Goal: Task Accomplishment & Management: Manage account settings

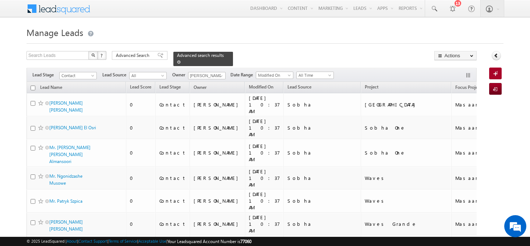
click at [181, 60] on span at bounding box center [179, 62] width 4 height 4
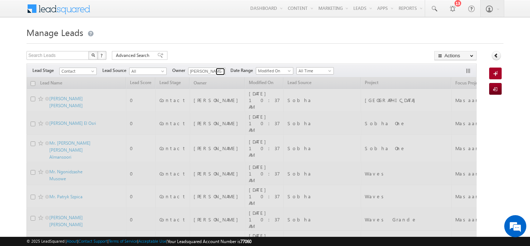
click at [221, 73] on span at bounding box center [221, 72] width 6 height 6
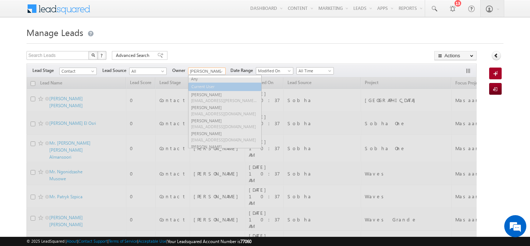
click at [204, 84] on link "Current User" at bounding box center [224, 87] width 73 height 8
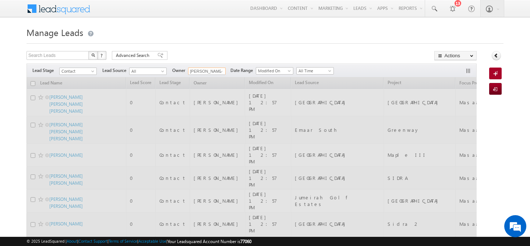
type input "Current User"
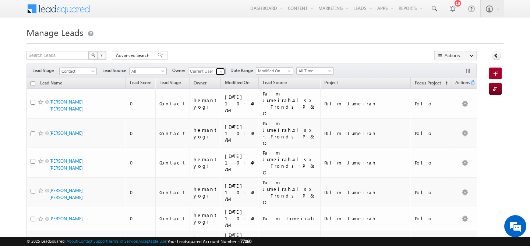
click at [221, 71] on span at bounding box center [221, 72] width 6 height 6
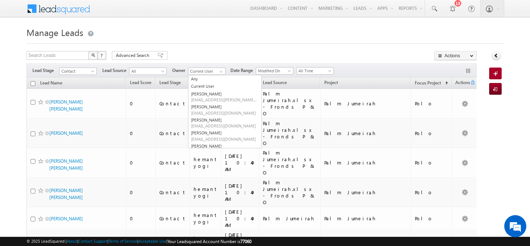
click at [229, 39] on div at bounding box center [264, 41] width 477 height 5
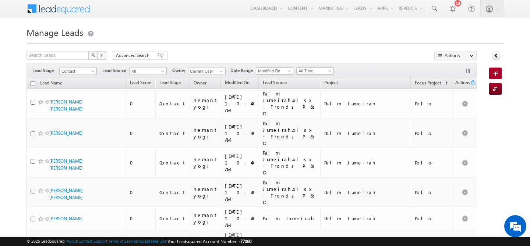
click at [34, 83] on input "checkbox" at bounding box center [33, 83] width 5 height 5
checkbox input "true"
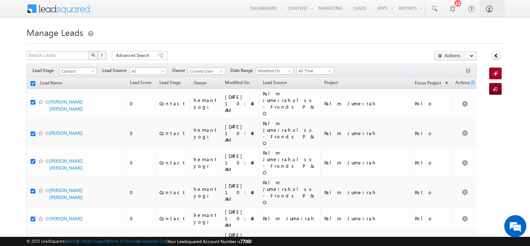
checkbox input "true"
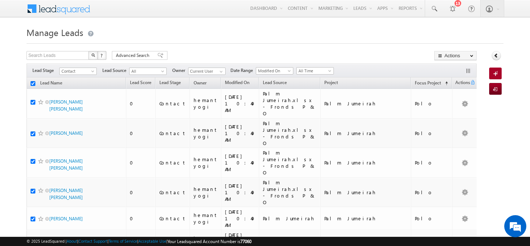
checkbox input "true"
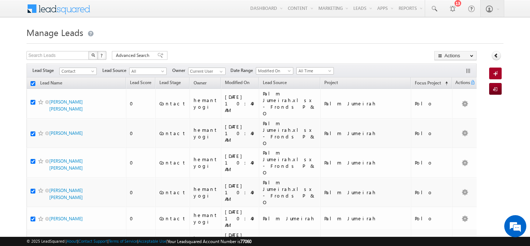
checkbox input "true"
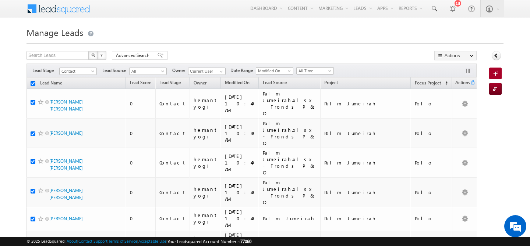
checkbox input "true"
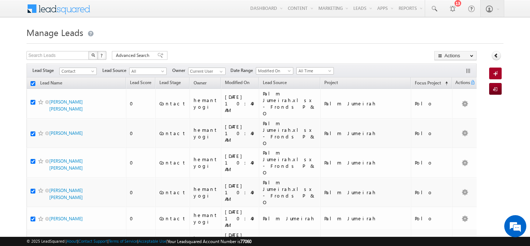
checkbox input "true"
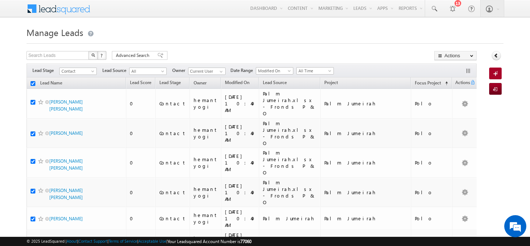
checkbox input "true"
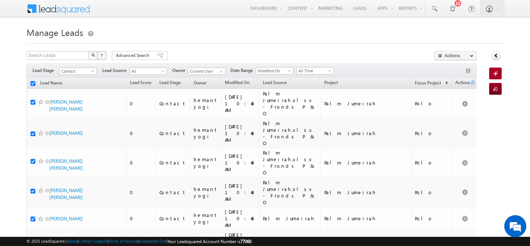
checkbox input "true"
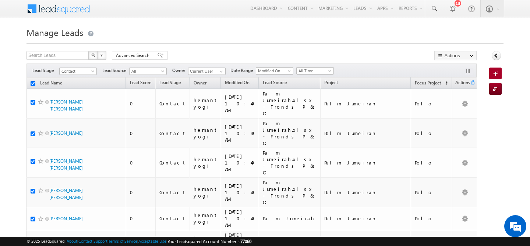
checkbox input "true"
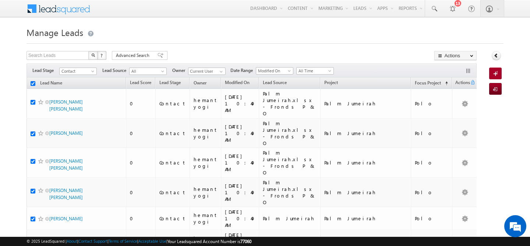
checkbox input "true"
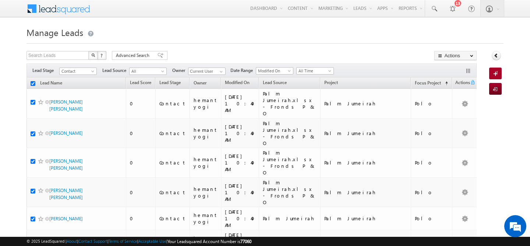
checkbox input "true"
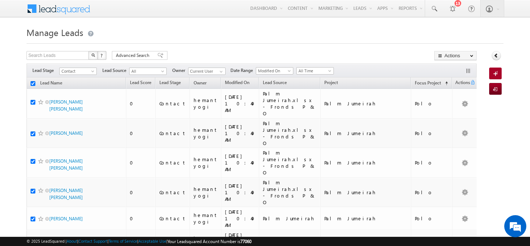
checkbox input "true"
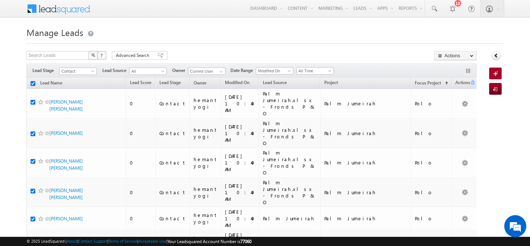
checkbox input "true"
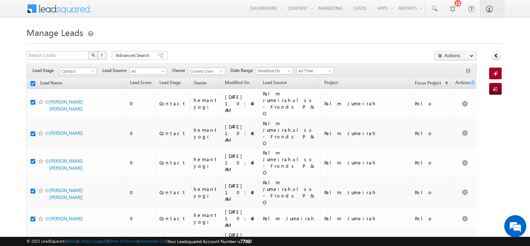
checkbox input "true"
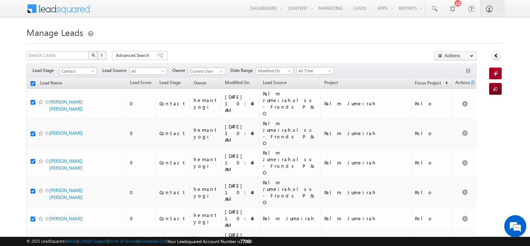
checkbox input "true"
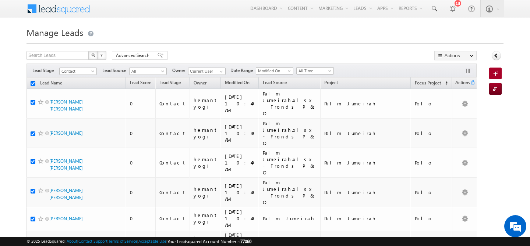
checkbox input "true"
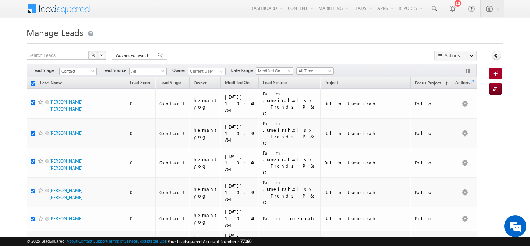
checkbox input "true"
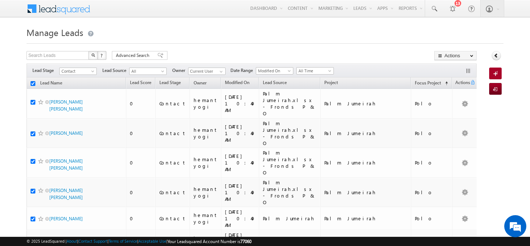
checkbox input "true"
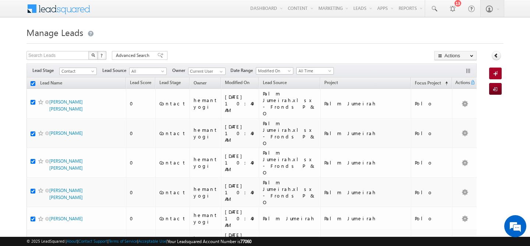
checkbox input "true"
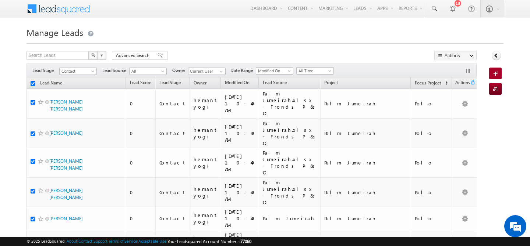
checkbox input "true"
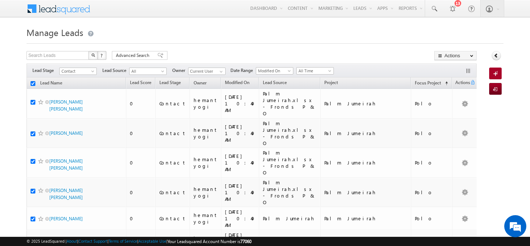
checkbox input "true"
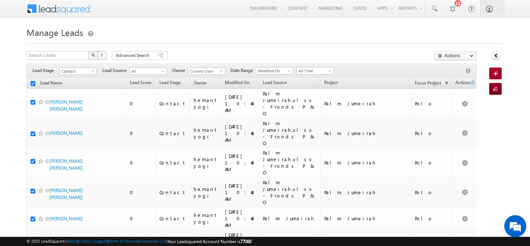
checkbox input "true"
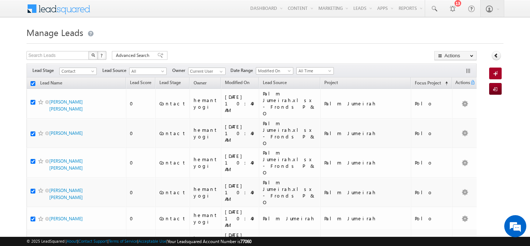
checkbox input "true"
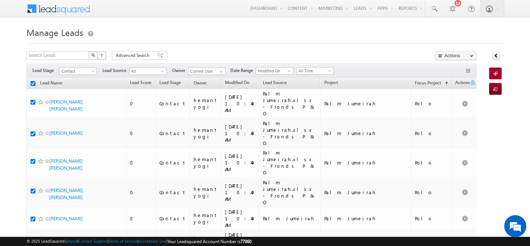
checkbox input "true"
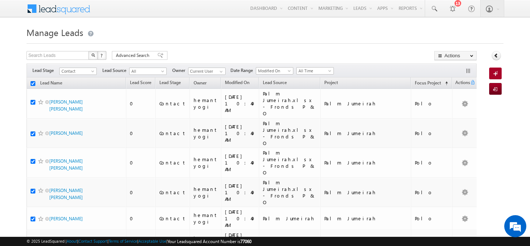
checkbox input "true"
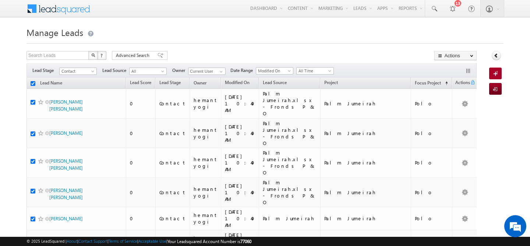
checkbox input "true"
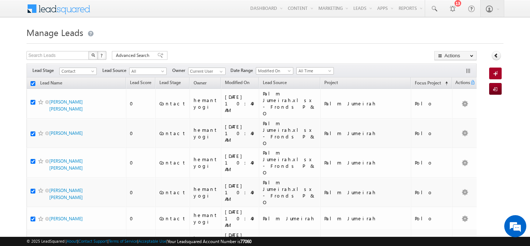
checkbox input "true"
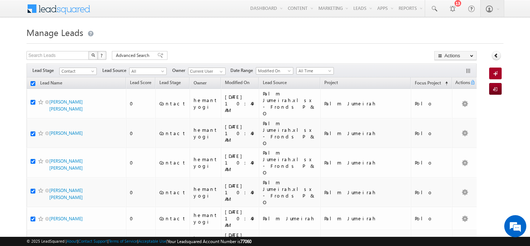
checkbox input "true"
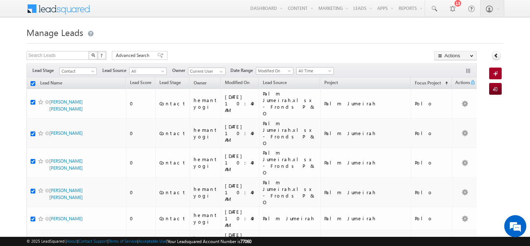
checkbox input "true"
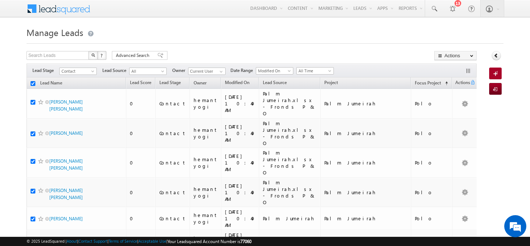
checkbox input "true"
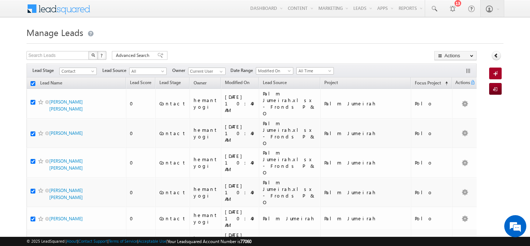
checkbox input "true"
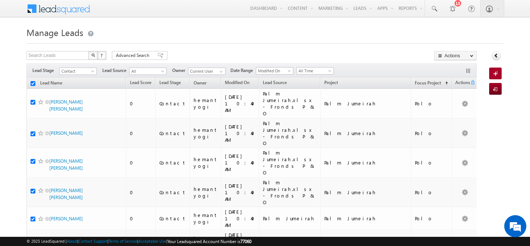
checkbox input "true"
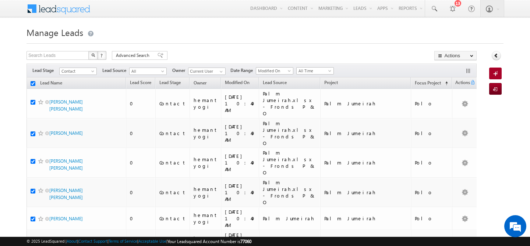
checkbox input "true"
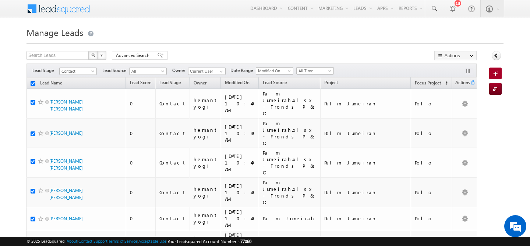
checkbox input "true"
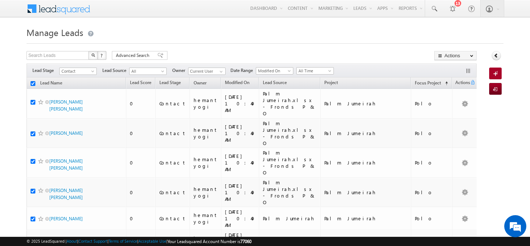
checkbox input "true"
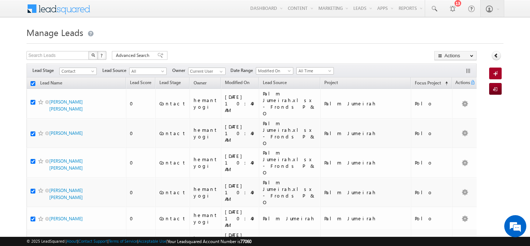
checkbox input "true"
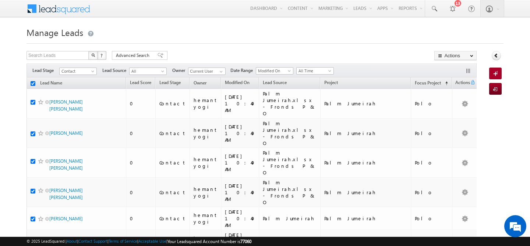
checkbox input "true"
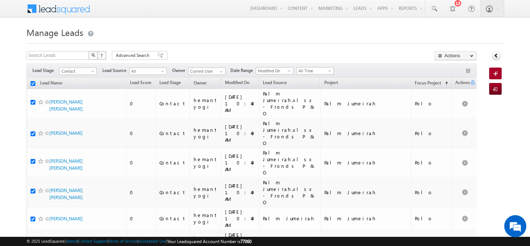
checkbox input "true"
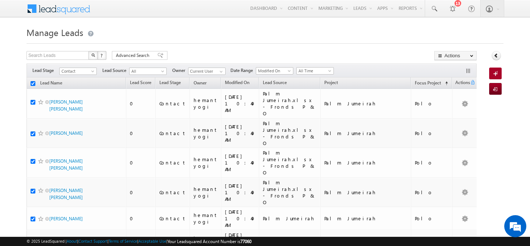
checkbox input "true"
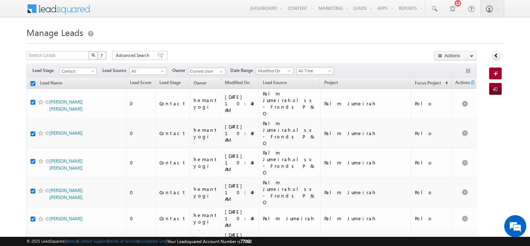
checkbox input "true"
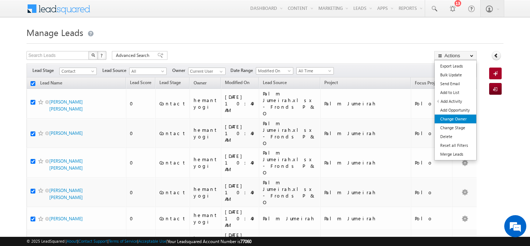
click at [452, 117] on link "Change Owner" at bounding box center [455, 119] width 42 height 9
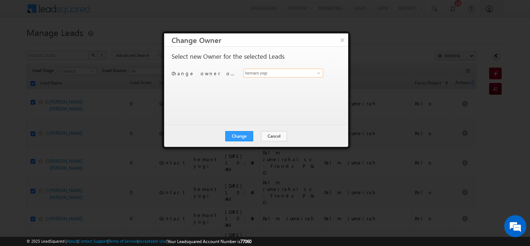
click at [252, 74] on input "hemant yogi" at bounding box center [283, 73] width 80 height 9
click at [262, 85] on span "[PERSON_NAME][EMAIL_ADDRESS][DOMAIN_NAME]" at bounding box center [279, 88] width 66 height 6
click at [241, 136] on button "Change" at bounding box center [239, 136] width 28 height 10
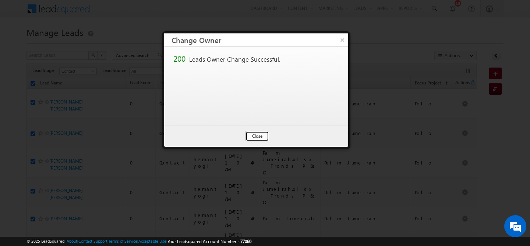
click at [251, 137] on button "Close" at bounding box center [257, 136] width 24 height 10
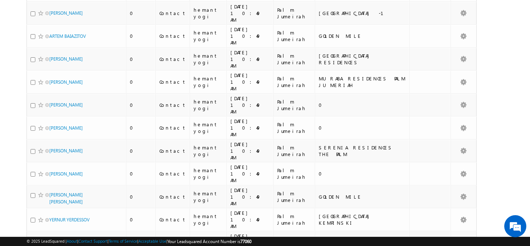
scroll to position [3562, 0]
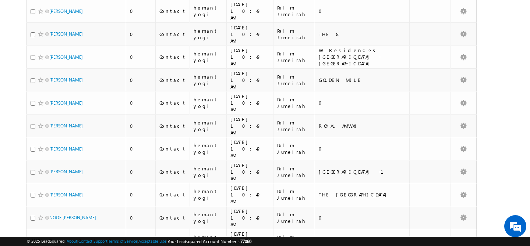
scroll to position [3416, 0]
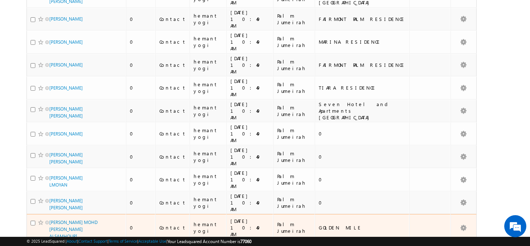
scroll to position [3559, 0]
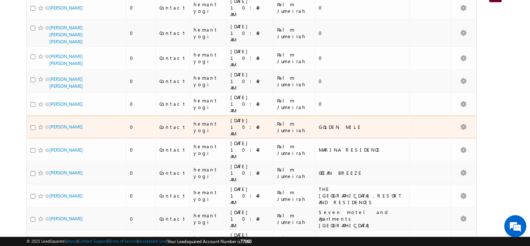
scroll to position [0, 0]
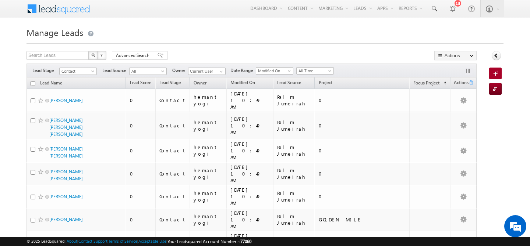
click at [33, 83] on input "checkbox" at bounding box center [33, 83] width 5 height 5
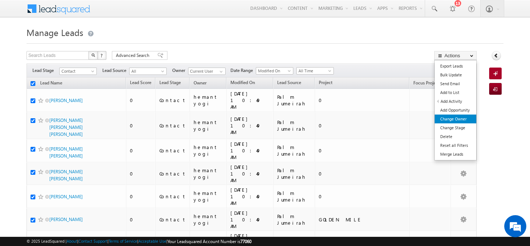
click at [458, 119] on link "Change Owner" at bounding box center [455, 119] width 42 height 9
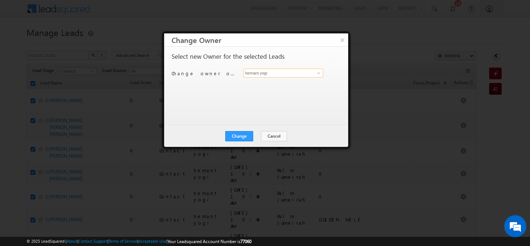
click at [280, 76] on input "hemant yogi" at bounding box center [283, 73] width 80 height 9
click at [271, 88] on span "[PERSON_NAME][EMAIL_ADDRESS][PERSON_NAME][DOMAIN_NAME]" at bounding box center [279, 88] width 66 height 6
click at [233, 134] on button "Change" at bounding box center [239, 136] width 28 height 10
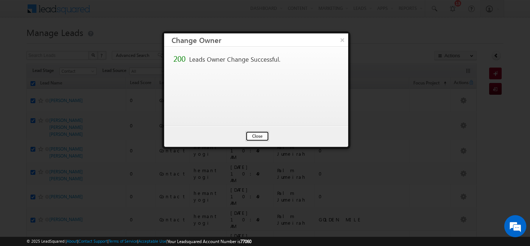
click at [262, 137] on button "Close" at bounding box center [257, 136] width 24 height 10
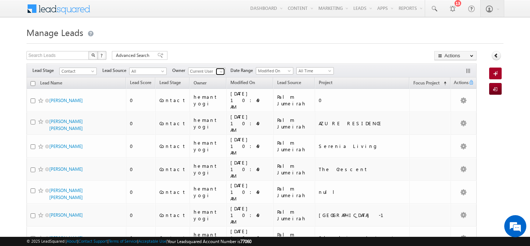
click at [220, 70] on span at bounding box center [221, 72] width 6 height 6
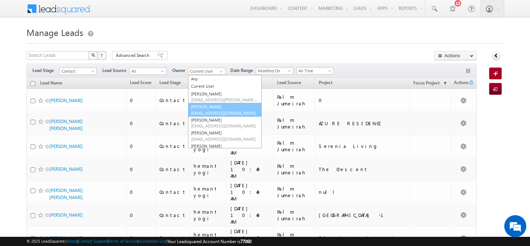
click at [217, 108] on link "[PERSON_NAME] [PERSON_NAME][EMAIL_ADDRESS][DOMAIN_NAME]" at bounding box center [225, 110] width 74 height 14
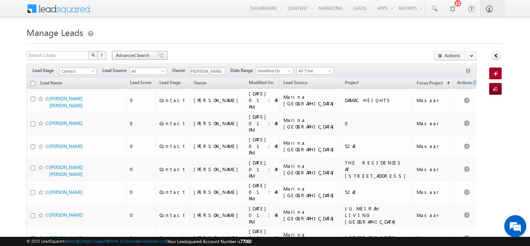
click at [127, 54] on span "Advanced Search" at bounding box center [134, 55] width 36 height 7
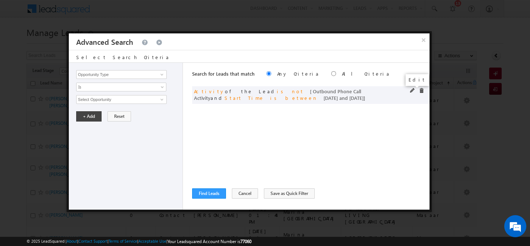
click at [412, 91] on span at bounding box center [412, 90] width 5 height 5
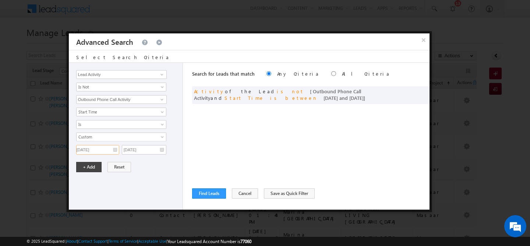
click at [115, 150] on input "[DATE]" at bounding box center [97, 150] width 43 height 10
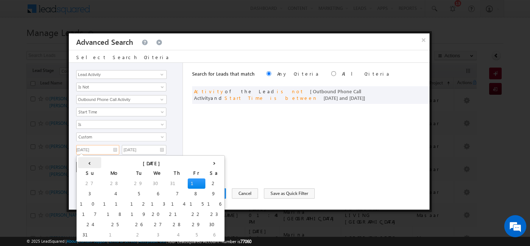
click at [85, 163] on th "‹" at bounding box center [89, 162] width 23 height 11
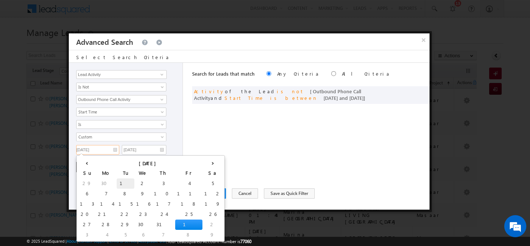
click at [117, 181] on td "1" at bounding box center [126, 184] width 18 height 10
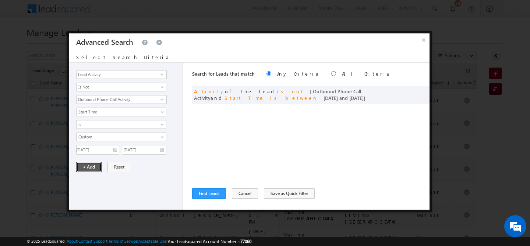
click at [90, 167] on button "+ Add" at bounding box center [88, 167] width 25 height 10
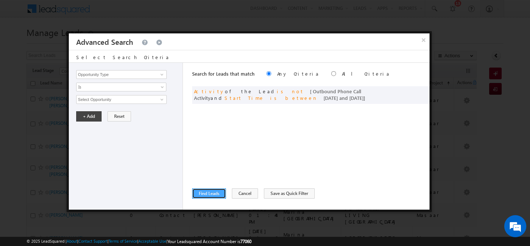
click at [213, 198] on button "Find Leads" at bounding box center [209, 194] width 34 height 10
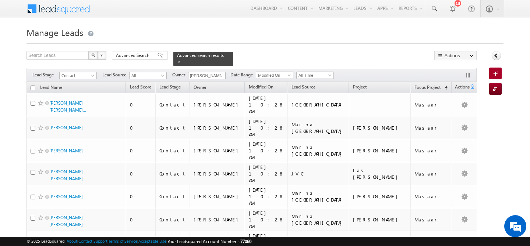
click at [34, 86] on input "checkbox" at bounding box center [33, 88] width 5 height 5
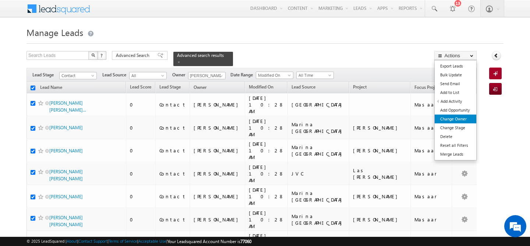
click at [467, 118] on link "Change Owner" at bounding box center [455, 119] width 42 height 9
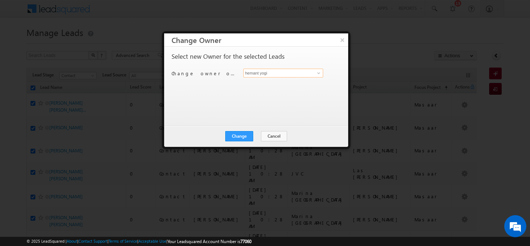
click at [296, 75] on input "hemant yogi" at bounding box center [283, 73] width 80 height 9
click at [293, 82] on link "[PERSON_NAME] [PERSON_NAME][EMAIL_ADDRESS][DOMAIN_NAME]" at bounding box center [283, 85] width 80 height 14
click at [240, 135] on button "Change" at bounding box center [239, 136] width 28 height 10
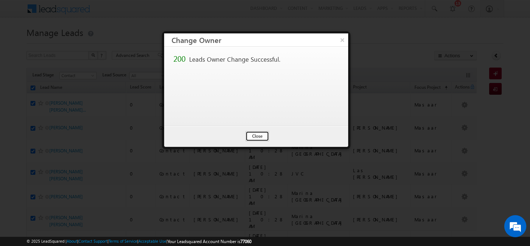
click at [257, 135] on button "Close" at bounding box center [257, 136] width 24 height 10
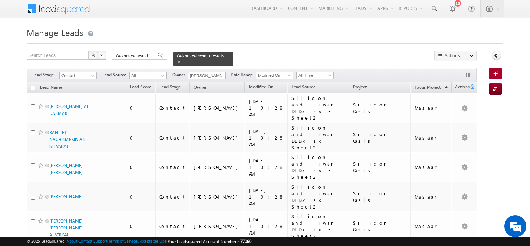
click at [33, 86] on input "checkbox" at bounding box center [33, 88] width 5 height 5
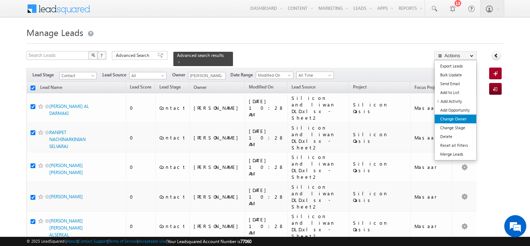
click at [460, 119] on link "Change Owner" at bounding box center [455, 119] width 42 height 9
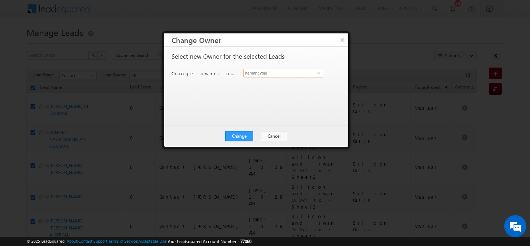
click at [263, 71] on input "hemant yogi" at bounding box center [283, 73] width 80 height 9
click at [262, 80] on link "[PERSON_NAME] [PERSON_NAME][EMAIL_ADDRESS][PERSON_NAME][DOMAIN_NAME]" at bounding box center [283, 85] width 80 height 14
click at [240, 135] on button "Change" at bounding box center [239, 136] width 28 height 10
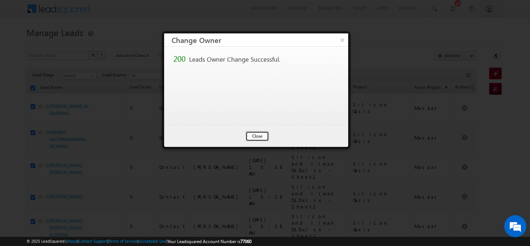
click at [258, 135] on button "Close" at bounding box center [257, 136] width 24 height 10
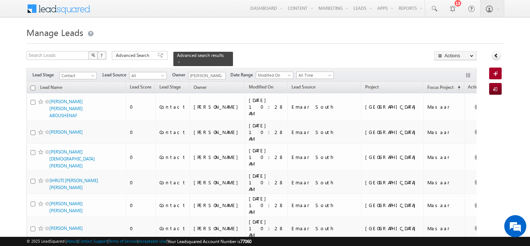
click at [31, 86] on input "checkbox" at bounding box center [33, 88] width 5 height 5
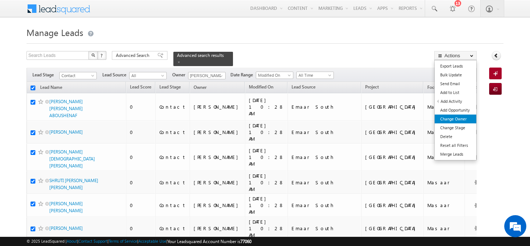
click at [463, 118] on link "Change Owner" at bounding box center [455, 119] width 42 height 9
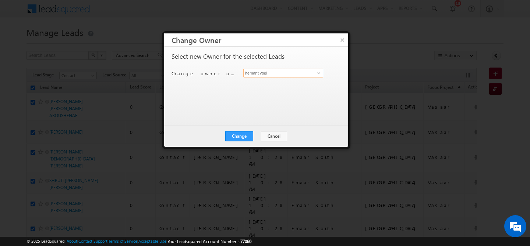
click at [289, 72] on input "hemant yogi" at bounding box center [283, 73] width 80 height 9
click at [286, 87] on span "[EMAIL_ADDRESS][DOMAIN_NAME]" at bounding box center [279, 88] width 66 height 6
click at [246, 135] on button "Change" at bounding box center [239, 136] width 28 height 10
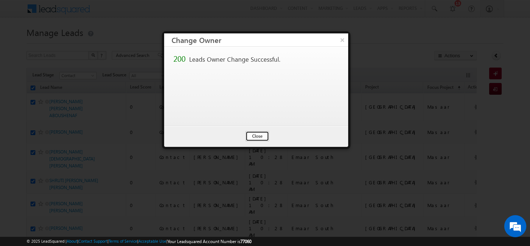
click at [262, 138] on button "Close" at bounding box center [257, 136] width 24 height 10
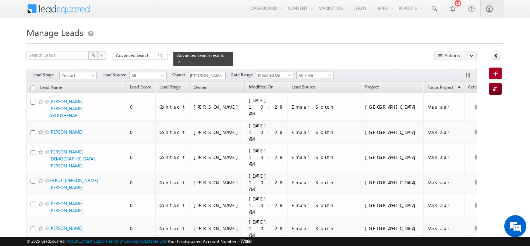
click at [32, 86] on input "checkbox" at bounding box center [33, 88] width 5 height 5
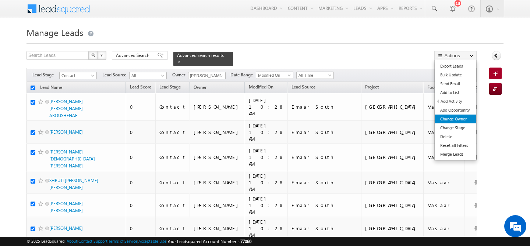
click at [458, 116] on link "Change Owner" at bounding box center [455, 119] width 42 height 9
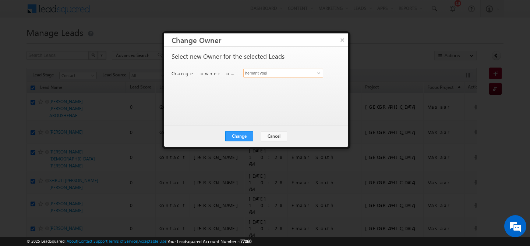
click at [299, 74] on input "hemant yogi" at bounding box center [283, 73] width 80 height 9
click at [293, 88] on span "[PERSON_NAME][EMAIL_ADDRESS][DOMAIN_NAME]" at bounding box center [279, 88] width 66 height 6
click at [242, 138] on button "Change" at bounding box center [239, 136] width 28 height 10
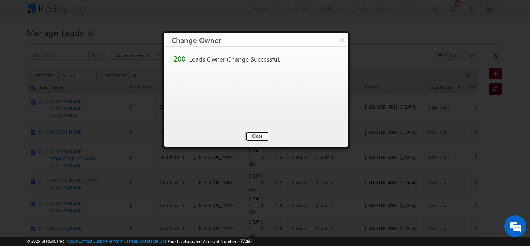
click at [261, 136] on button "Close" at bounding box center [257, 136] width 24 height 10
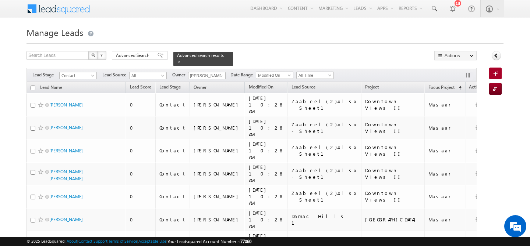
click at [34, 86] on input "checkbox" at bounding box center [33, 88] width 5 height 5
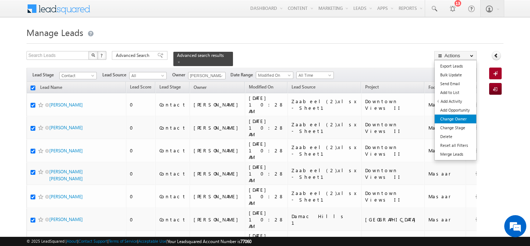
click at [470, 118] on link "Change Owner" at bounding box center [455, 119] width 42 height 9
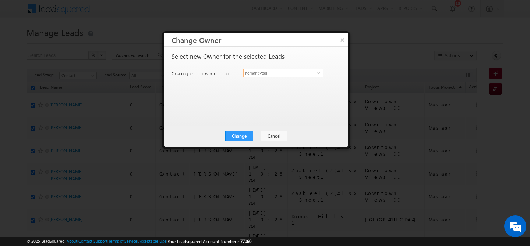
click at [285, 72] on input "hemant yogi" at bounding box center [283, 73] width 80 height 9
click at [304, 86] on span "[PERSON_NAME][EMAIL_ADDRESS][DOMAIN_NAME]" at bounding box center [279, 88] width 66 height 6
click at [239, 134] on button "Change" at bounding box center [239, 136] width 28 height 10
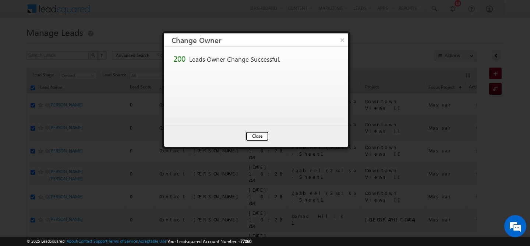
click at [256, 136] on button "Close" at bounding box center [257, 136] width 24 height 10
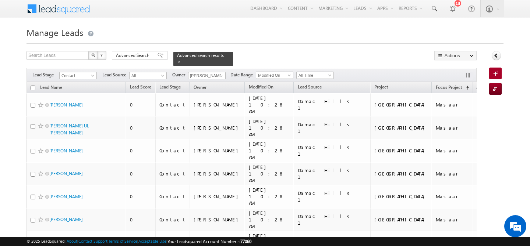
click at [32, 86] on input "checkbox" at bounding box center [33, 88] width 5 height 5
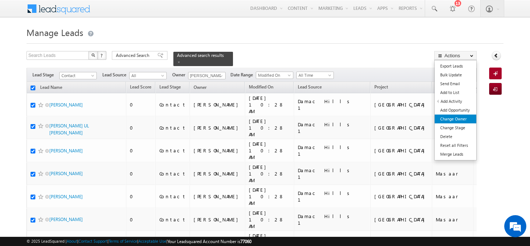
click at [463, 120] on link "Change Owner" at bounding box center [455, 119] width 42 height 9
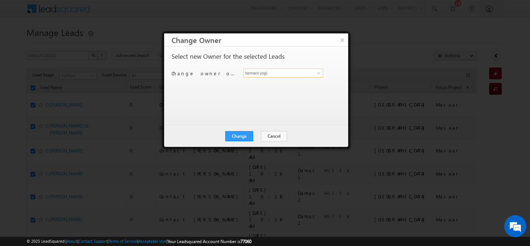
click at [280, 77] on input "hemant yogi" at bounding box center [283, 73] width 80 height 9
click at [300, 83] on link "[PERSON_NAME] [PERSON_NAME][EMAIL_ADDRESS][DOMAIN_NAME]" at bounding box center [283, 85] width 80 height 14
click at [233, 135] on button "Change" at bounding box center [239, 136] width 28 height 10
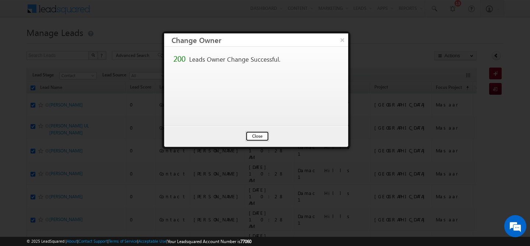
click at [255, 136] on button "Close" at bounding box center [257, 136] width 24 height 10
